Goal: Information Seeking & Learning: Learn about a topic

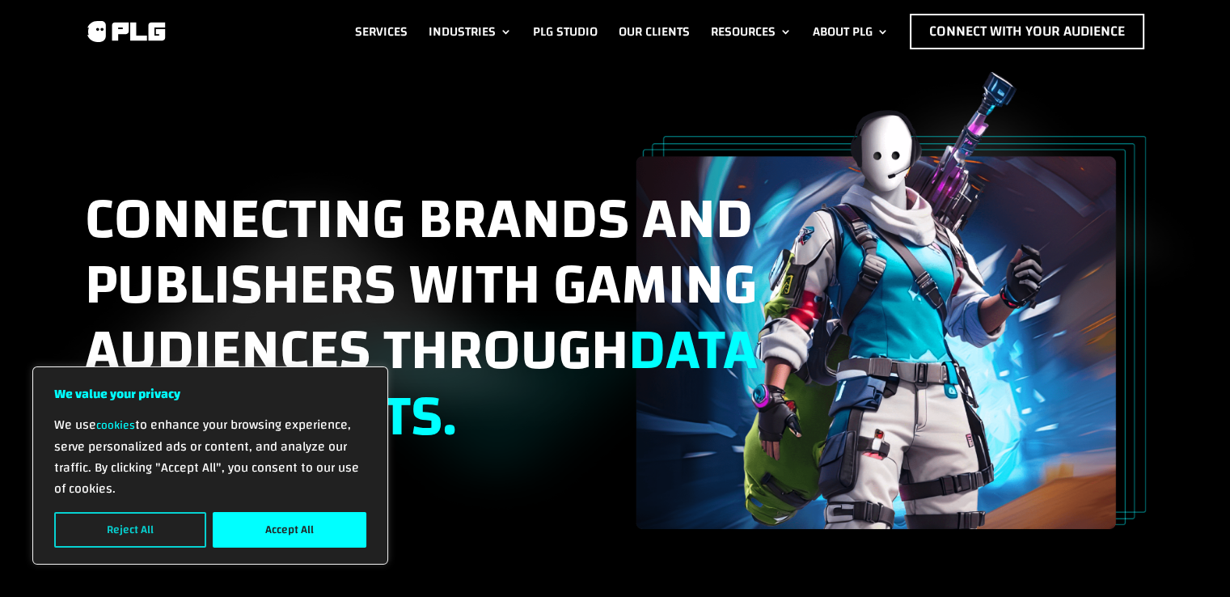
click at [159, 537] on button "Reject All" at bounding box center [130, 530] width 152 height 36
